Goal: Communication & Community: Participate in discussion

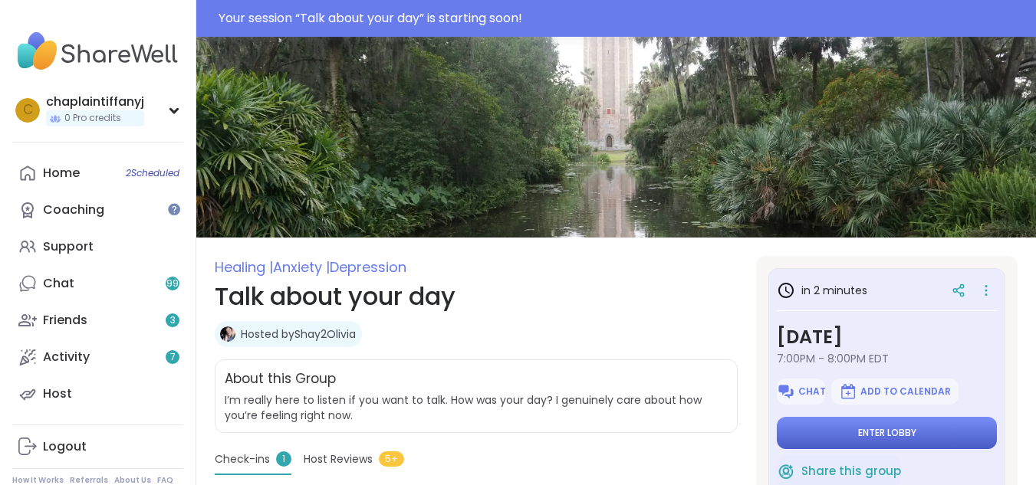
click at [863, 428] on span "Enter lobby" at bounding box center [887, 433] width 58 height 12
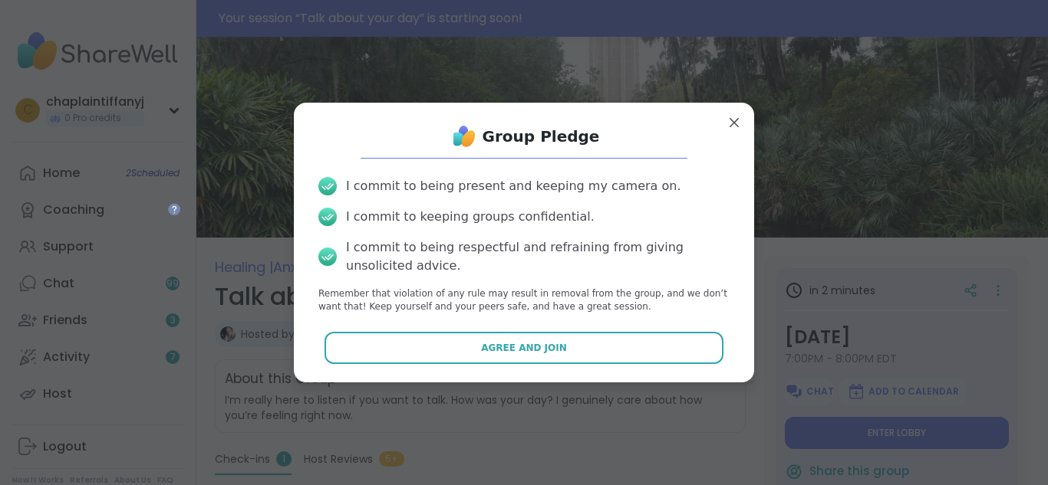
click at [590, 350] on button "Agree and Join" at bounding box center [524, 348] width 400 height 32
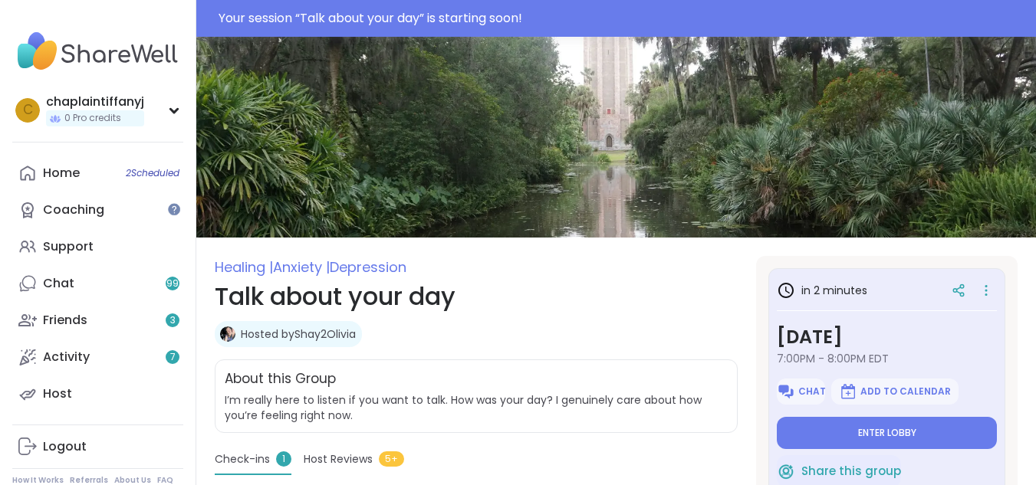
type textarea "*"
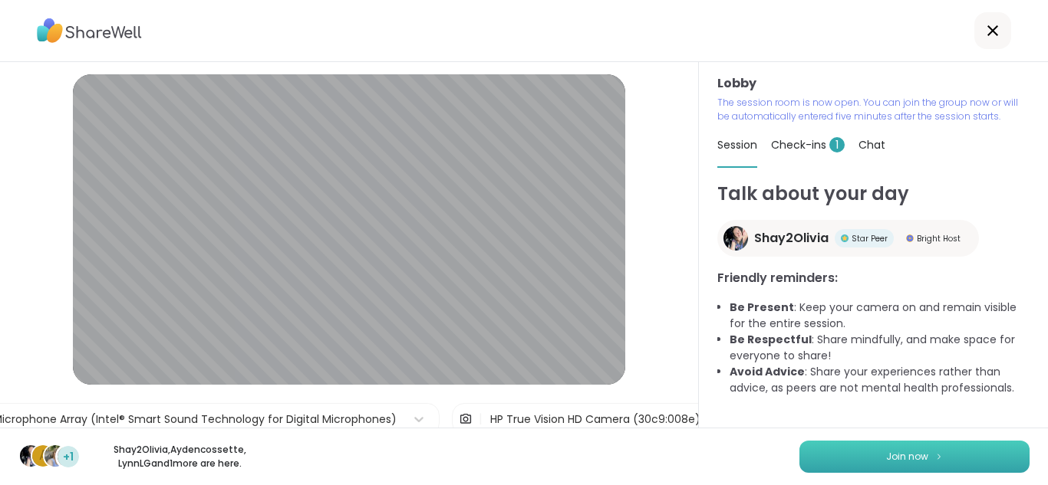
click at [845, 447] on button "Join now" at bounding box center [914, 457] width 230 height 32
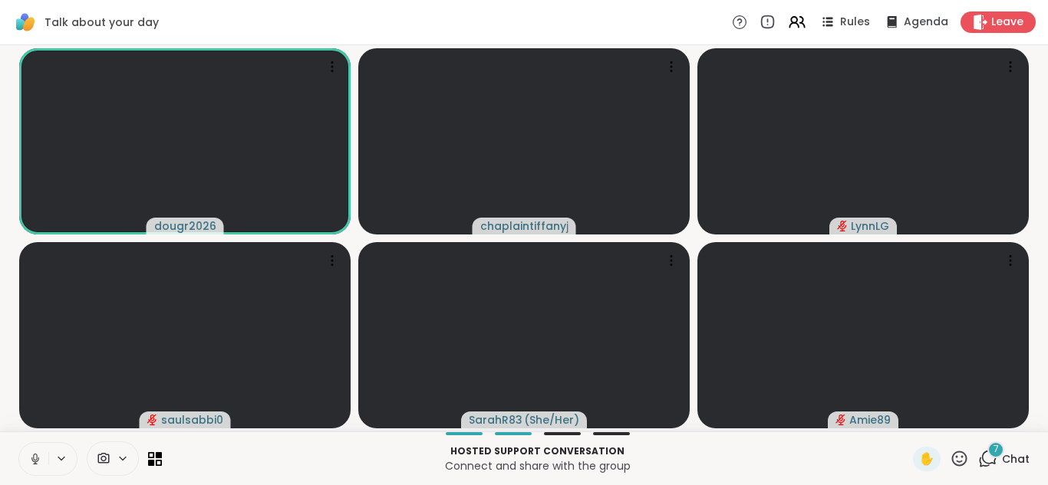
click at [37, 449] on button at bounding box center [33, 459] width 29 height 32
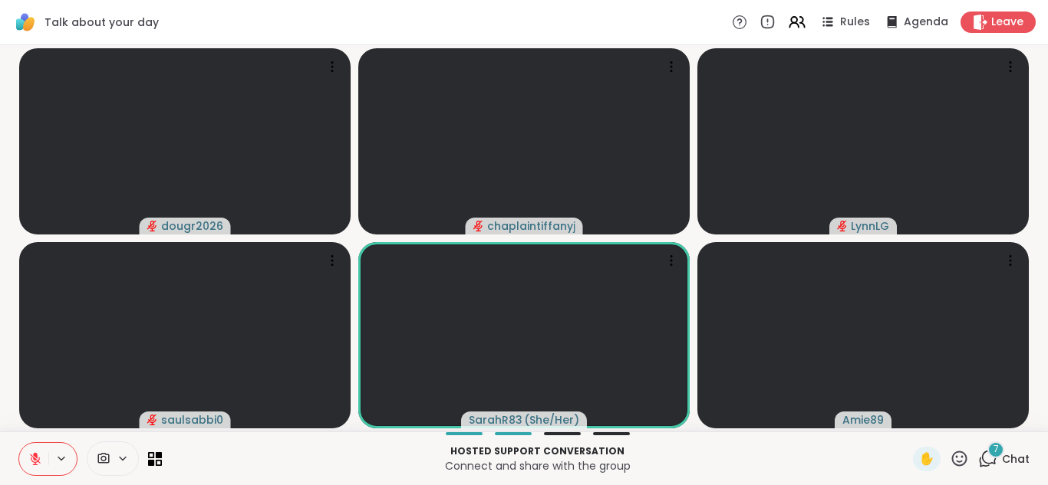
click at [30, 459] on icon at bounding box center [35, 459] width 14 height 14
click at [33, 456] on icon at bounding box center [35, 458] width 8 height 13
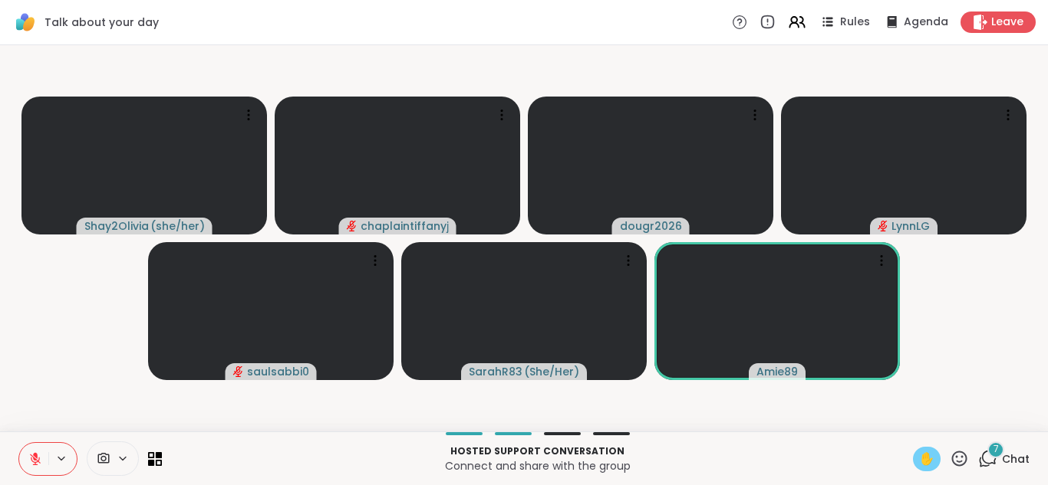
click at [919, 456] on span "✋" at bounding box center [926, 459] width 15 height 18
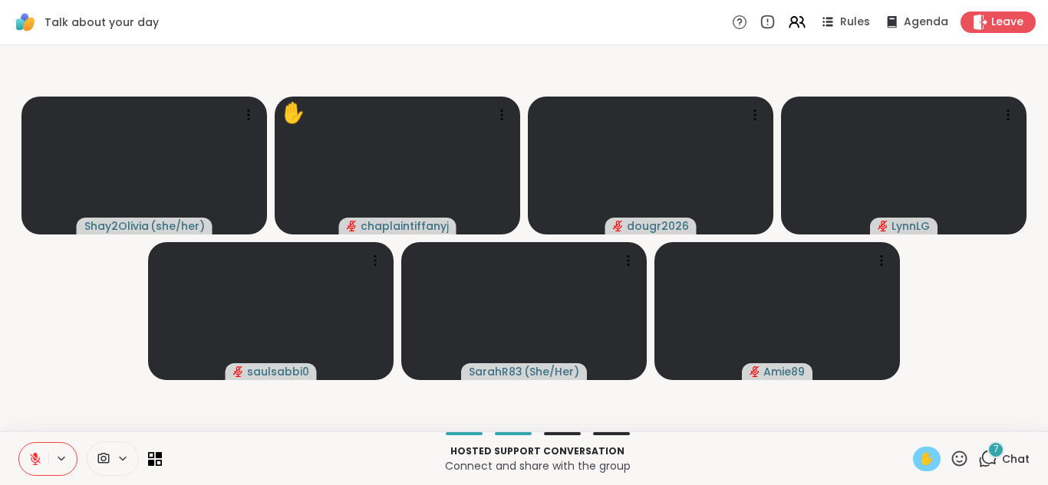
click at [37, 457] on icon at bounding box center [35, 455] width 5 height 6
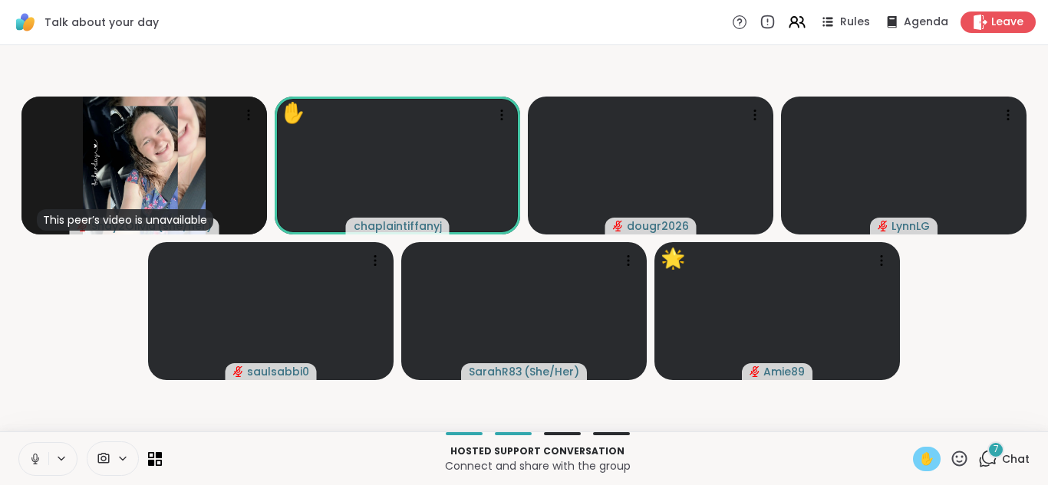
click at [919, 453] on span "✋" at bounding box center [926, 459] width 15 height 18
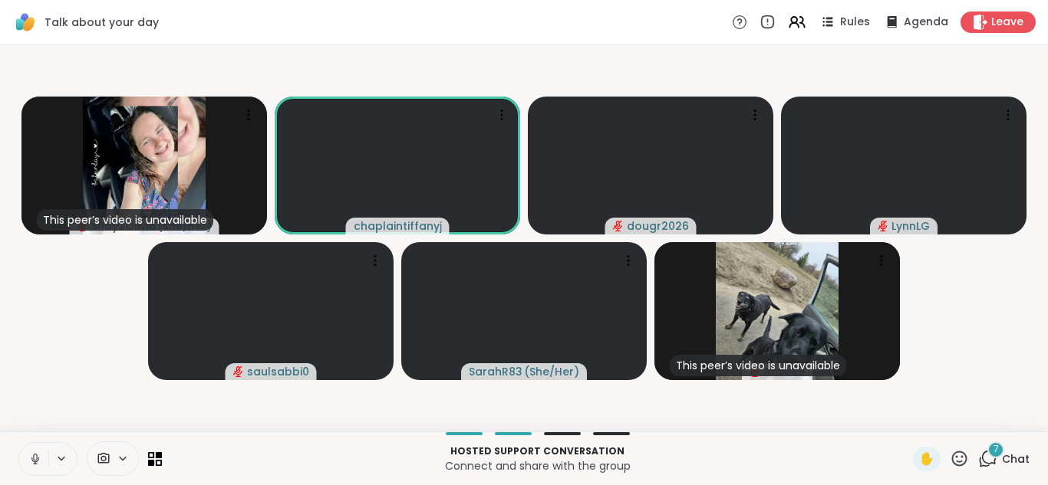
click at [37, 457] on icon at bounding box center [35, 457] width 4 height 7
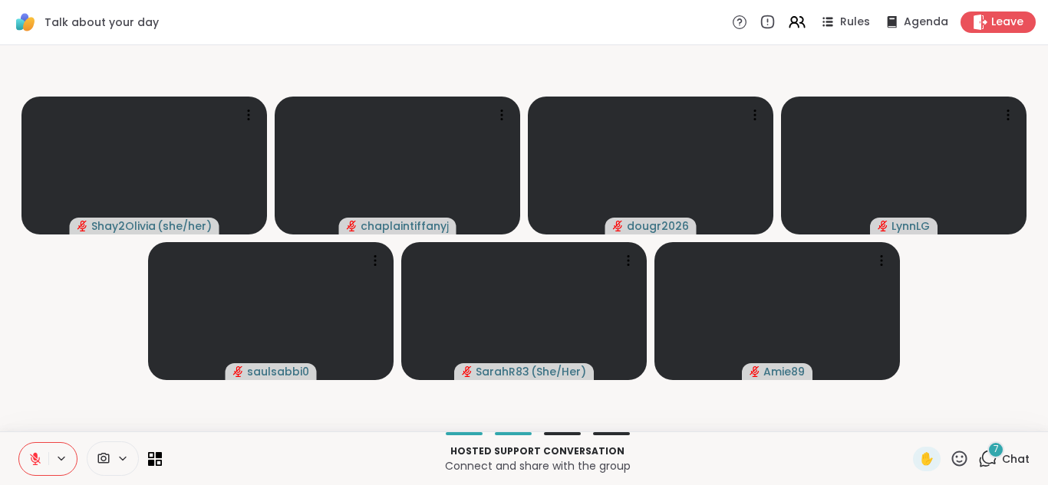
click at [42, 446] on button at bounding box center [33, 459] width 29 height 32
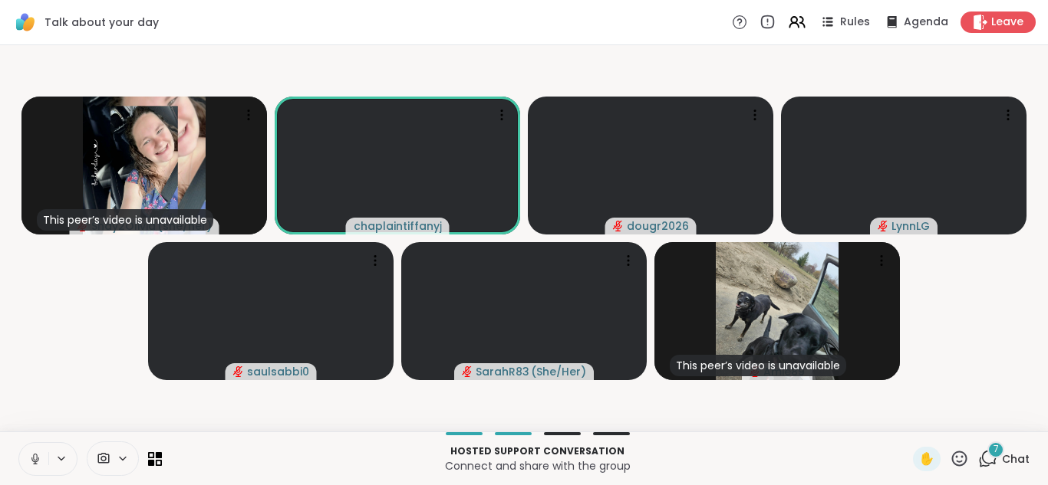
click at [29, 450] on button at bounding box center [33, 459] width 29 height 32
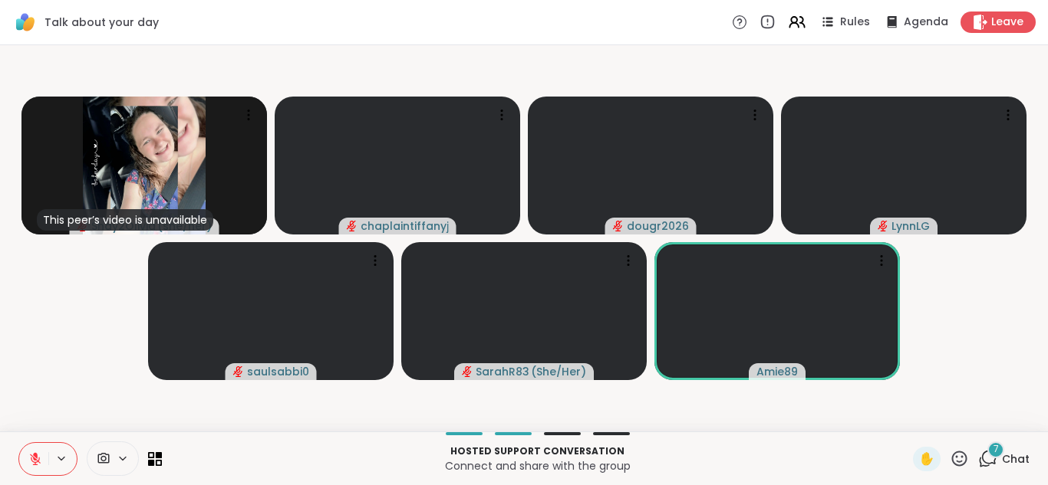
click at [28, 454] on button at bounding box center [33, 459] width 29 height 32
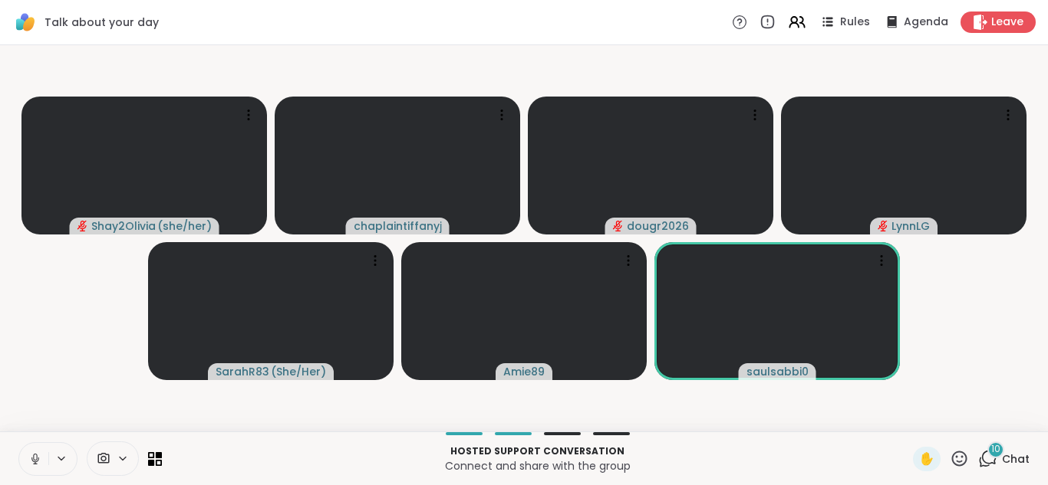
click at [24, 456] on button at bounding box center [33, 459] width 29 height 32
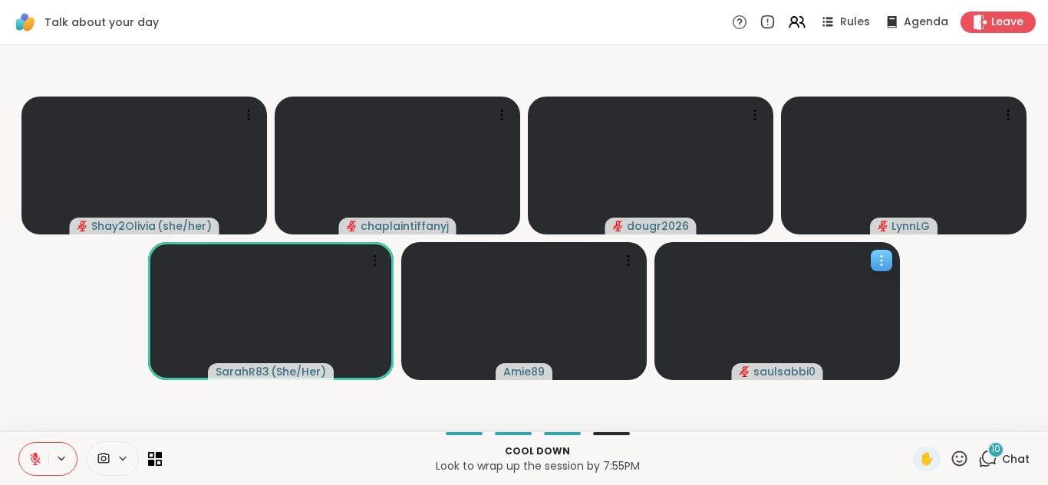
drag, startPoint x: 870, startPoint y: 282, endPoint x: 864, endPoint y: 327, distance: 44.9
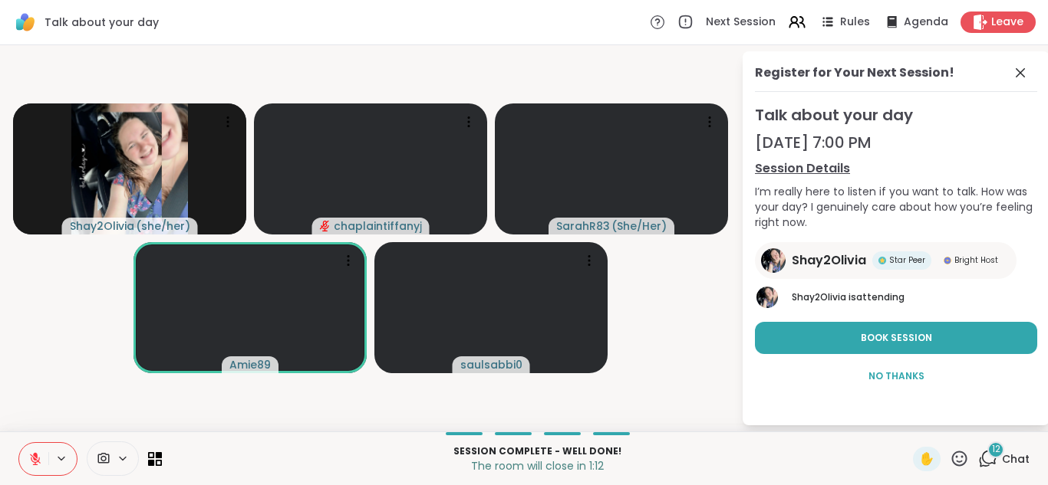
drag, startPoint x: 864, startPoint y: 327, endPoint x: 1047, endPoint y: 288, distance: 187.4
click at [1035, 249] on html "Talk about your day Next Session Rules Agenda Leave Shay2Olivia ( she/her ) cha…" at bounding box center [524, 242] width 1048 height 485
click at [1003, 26] on span "Leave" at bounding box center [1008, 23] width 34 height 16
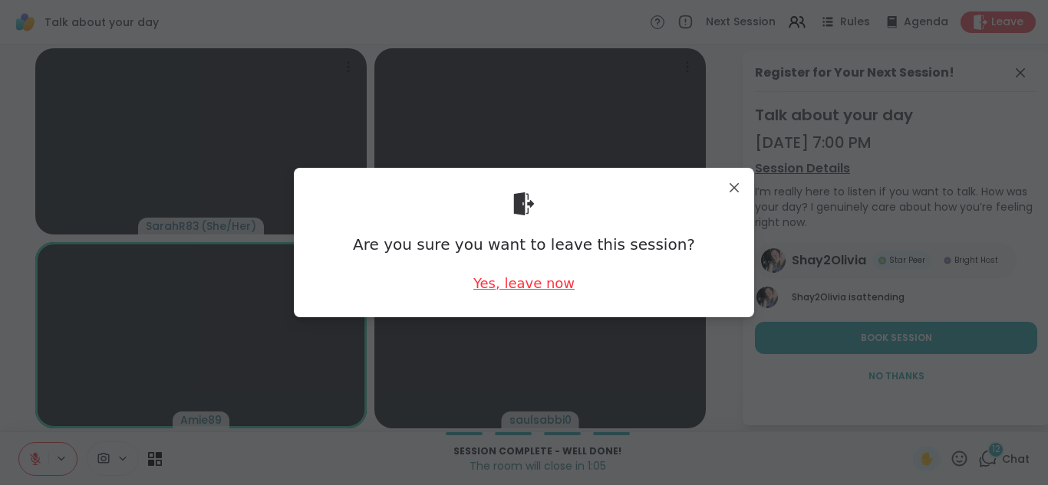
click at [473, 285] on div "Yes, leave now" at bounding box center [523, 283] width 101 height 19
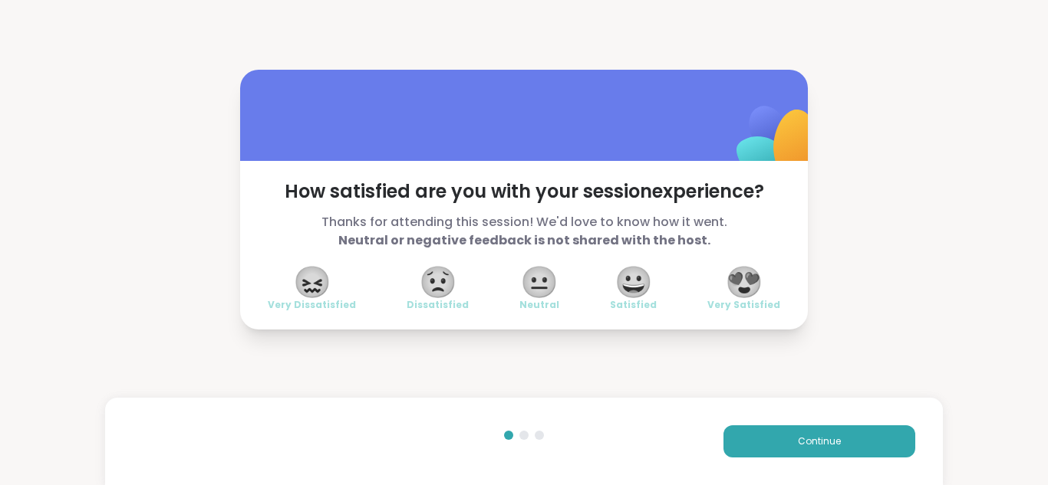
click at [742, 278] on span "😍" at bounding box center [744, 282] width 38 height 28
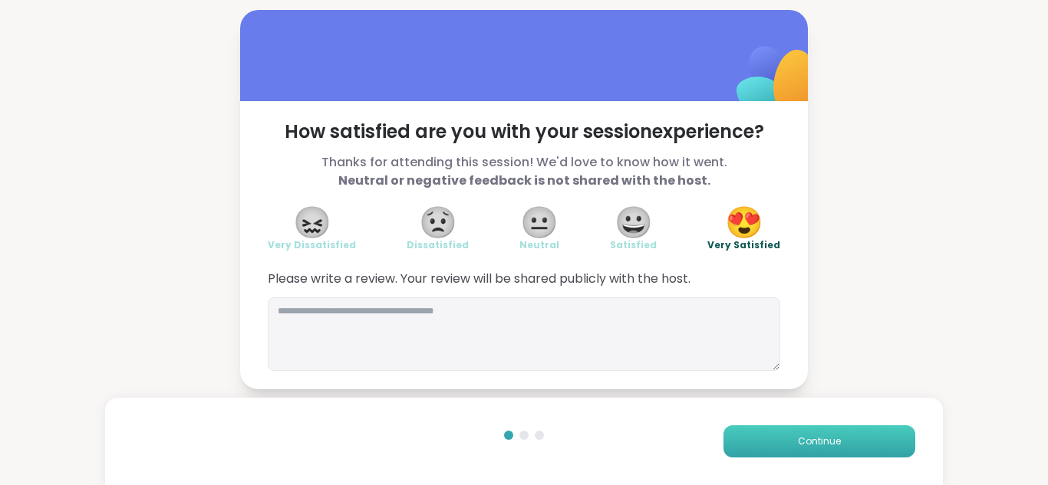
click at [817, 452] on button "Continue" at bounding box center [819, 442] width 192 height 32
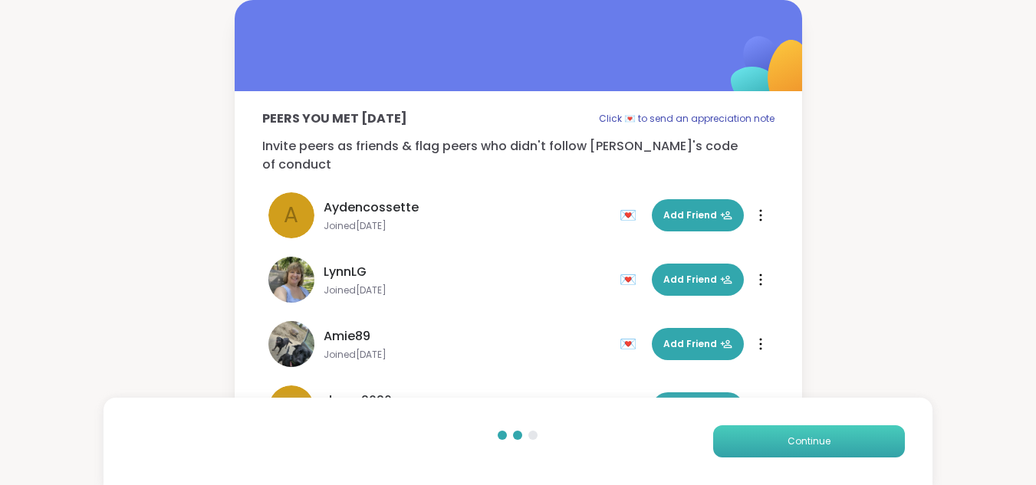
click at [818, 433] on button "Continue" at bounding box center [809, 442] width 192 height 32
